Goal: Information Seeking & Learning: Learn about a topic

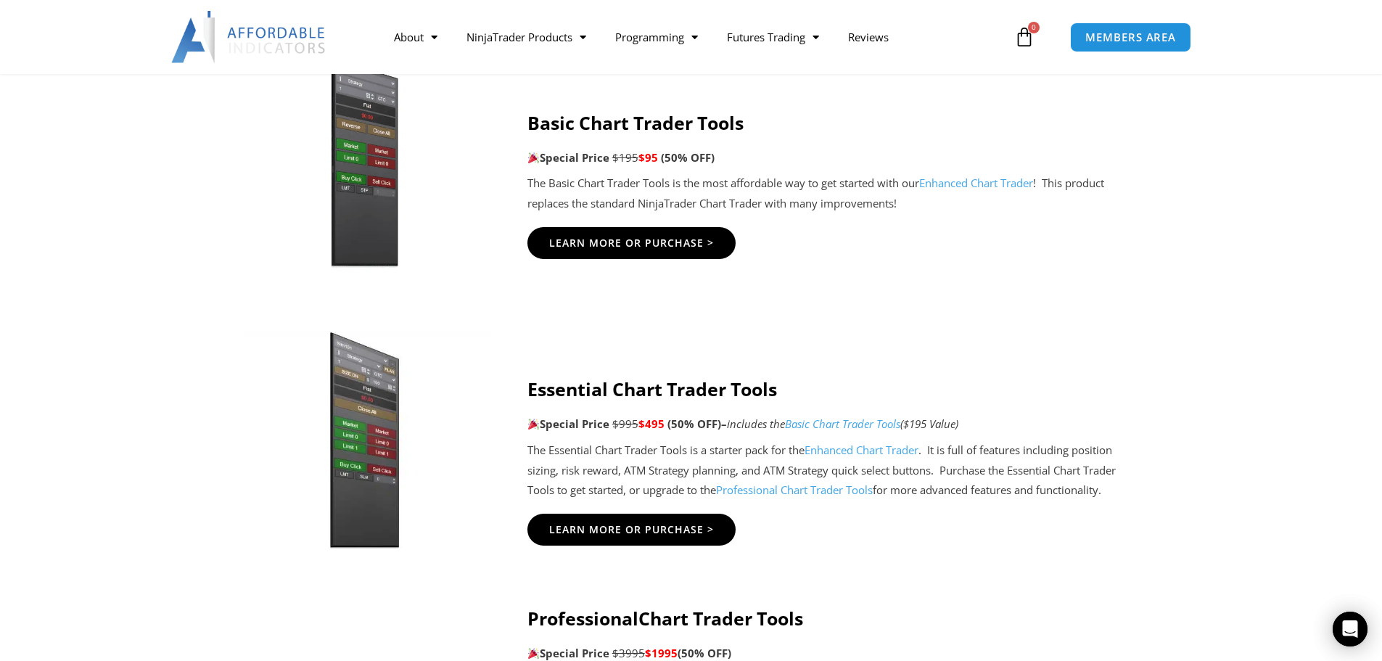
scroll to position [1015, 0]
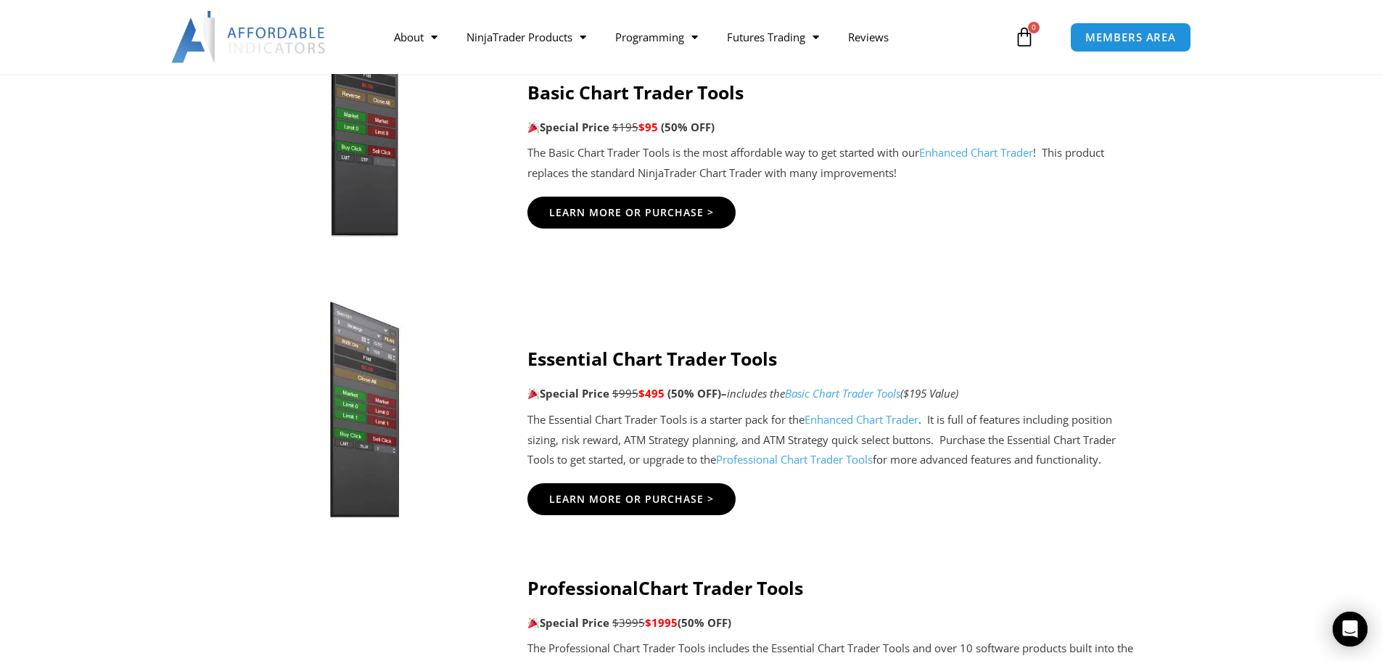
click at [865, 417] on link "Enhanced Chart Trader" at bounding box center [861, 419] width 114 height 15
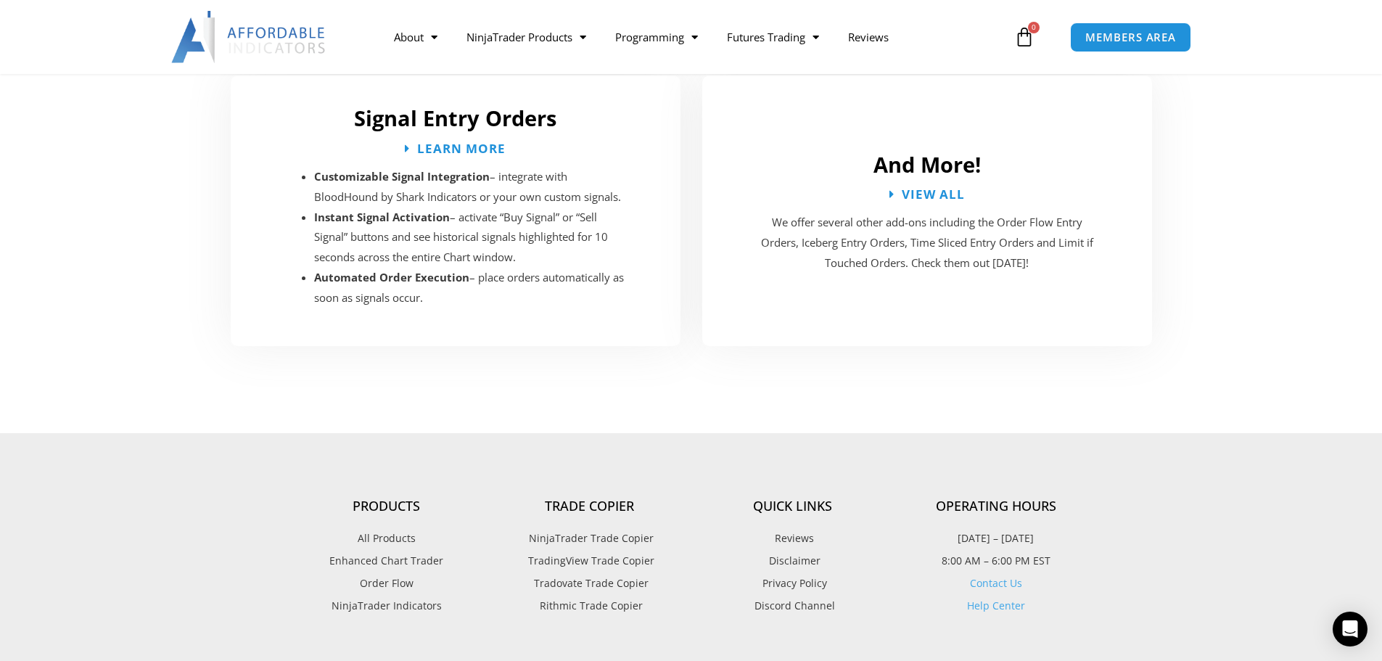
scroll to position [2756, 0]
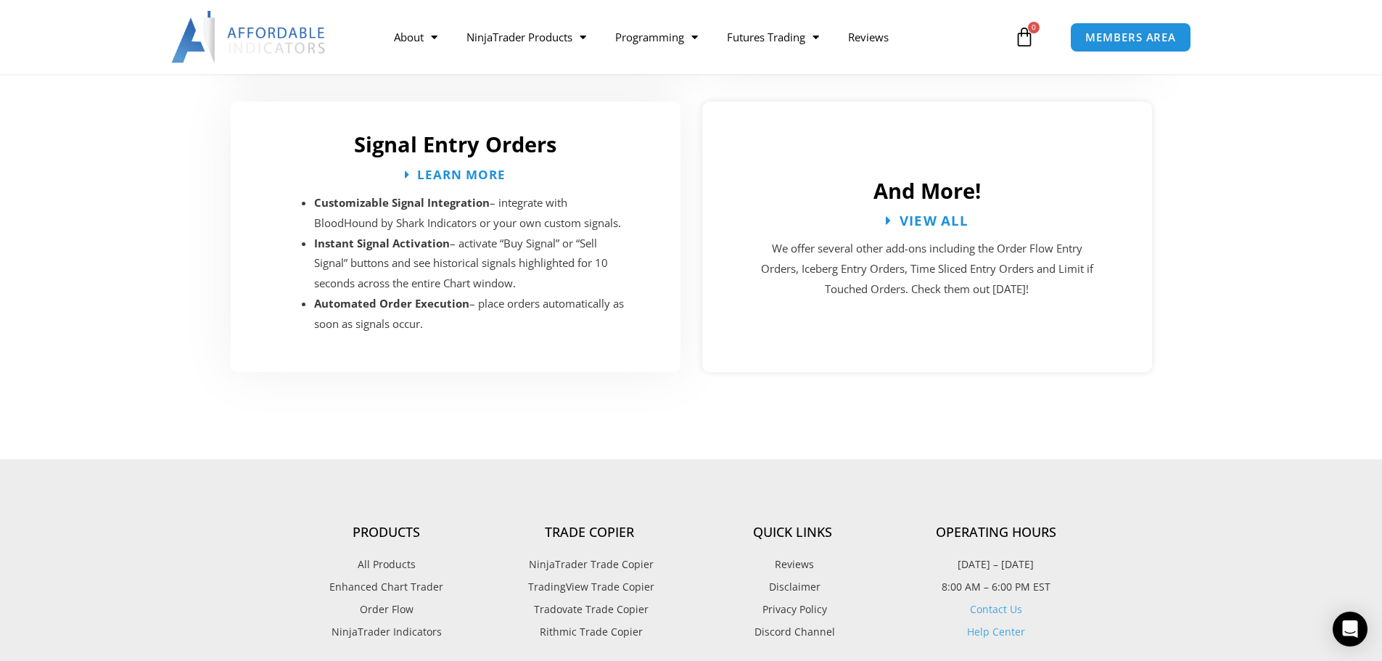
click at [957, 213] on span "View All" at bounding box center [934, 220] width 70 height 14
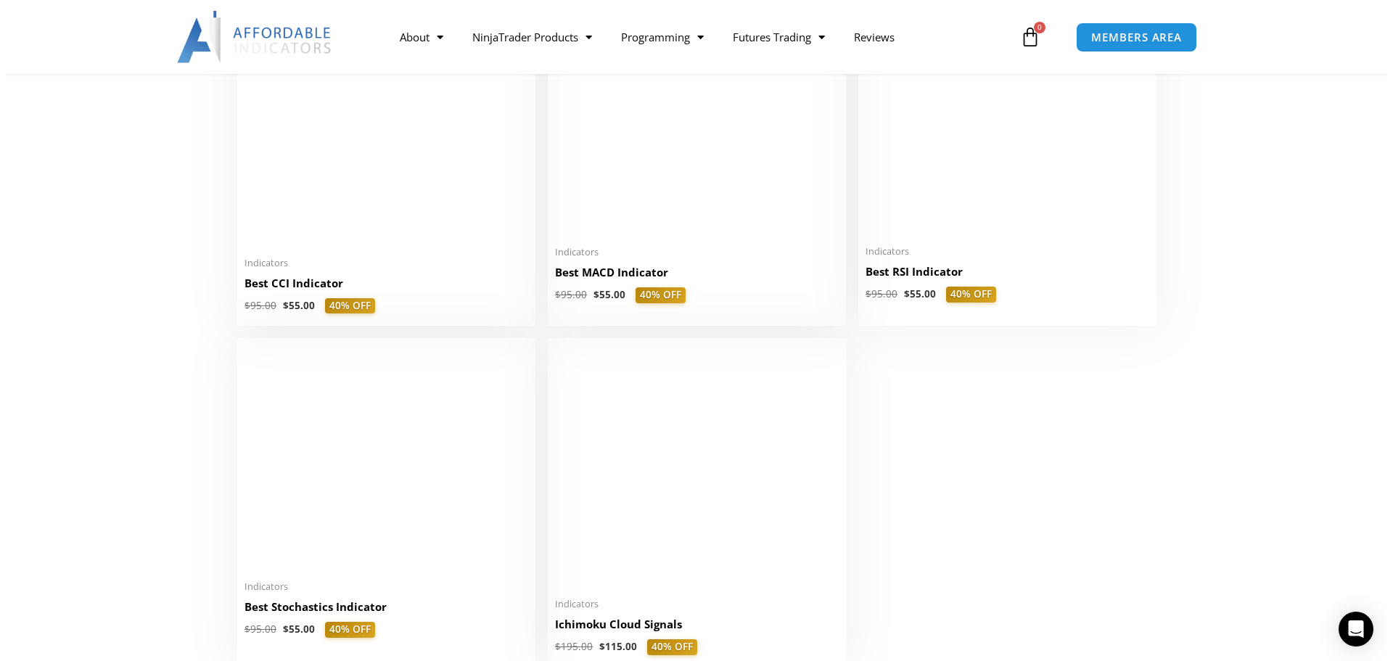
scroll to position [3119, 0]
